Goal: Find specific page/section

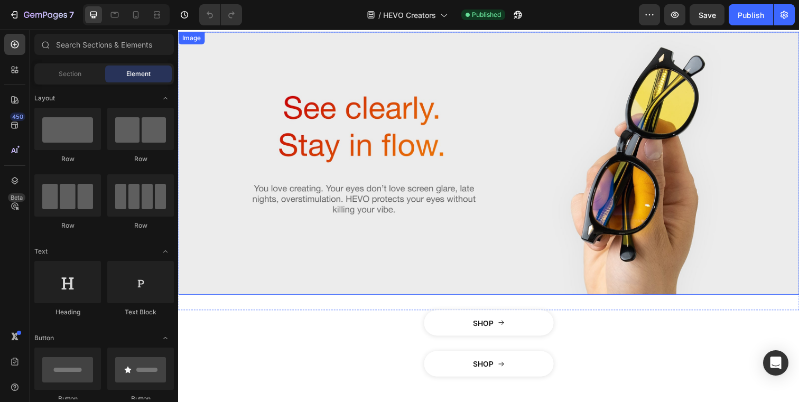
scroll to position [26, 0]
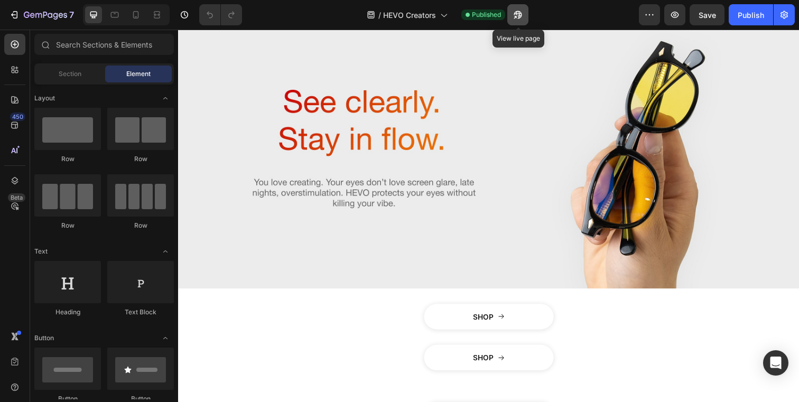
click at [521, 19] on icon "button" at bounding box center [517, 15] width 11 height 11
click at [793, 17] on button "button" at bounding box center [783, 14] width 21 height 21
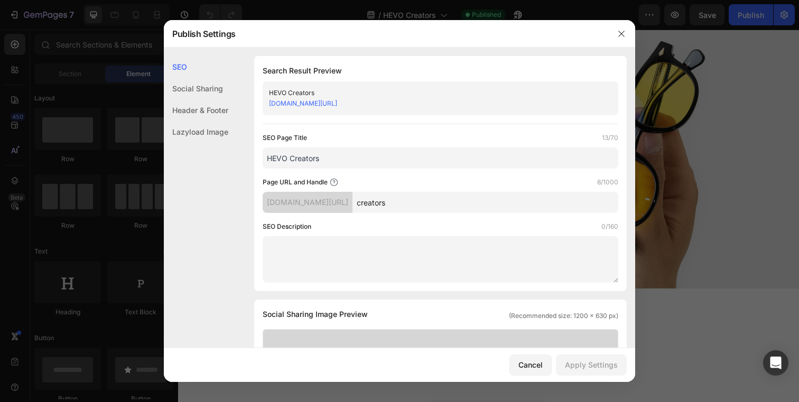
click at [337, 106] on link "[DOMAIN_NAME][URL]" at bounding box center [303, 103] width 68 height 8
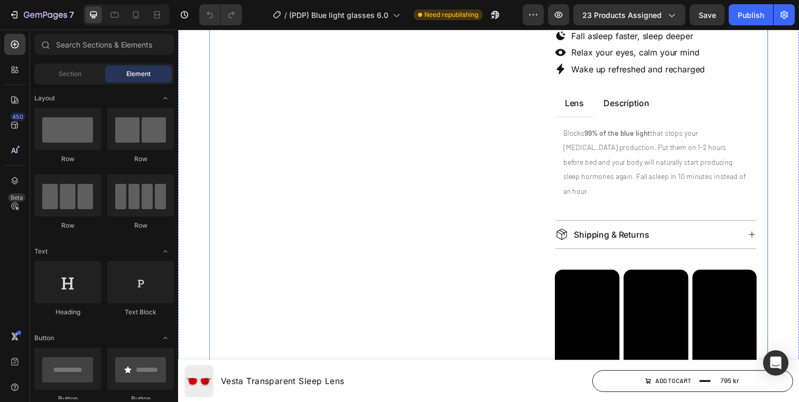
scroll to position [410, 0]
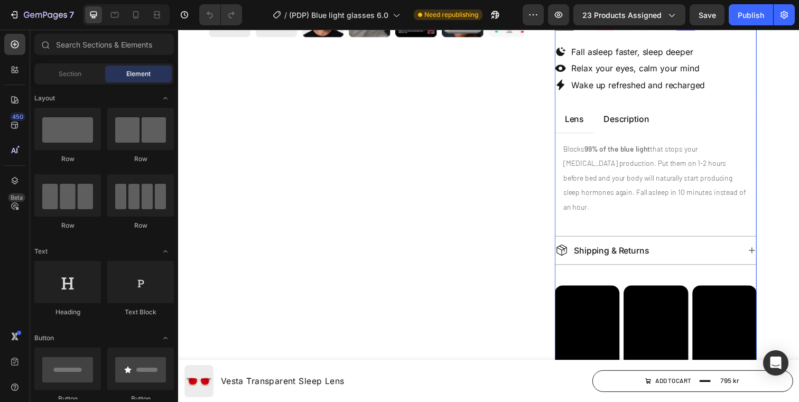
click at [684, 246] on div "Shipping & Returns" at bounding box center [657, 255] width 188 height 18
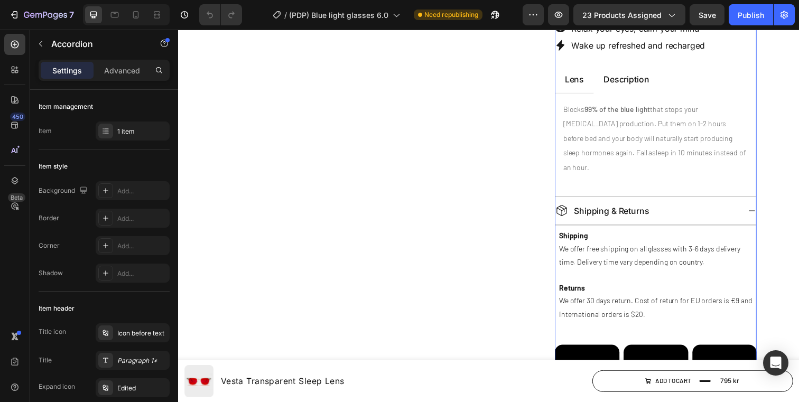
scroll to position [455, 0]
